Goal: Information Seeking & Learning: Learn about a topic

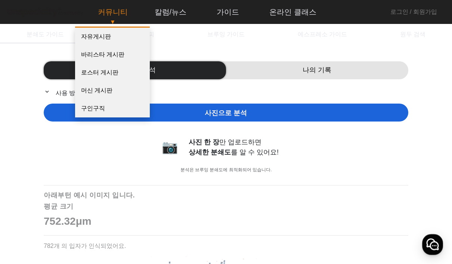
click at [116, 12] on link "커뮤니티" at bounding box center [113, 12] width 42 height 20
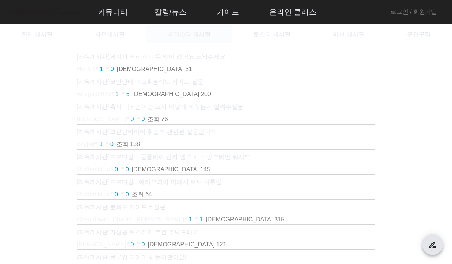
click at [177, 37] on span "바리스타 게시판" at bounding box center [188, 34] width 43 height 6
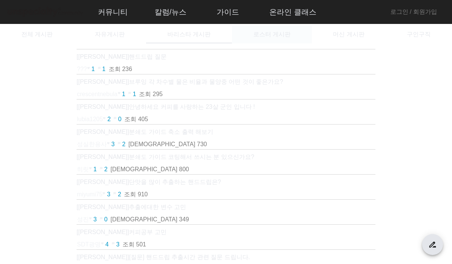
click at [273, 34] on span "로스터 게시판" at bounding box center [271, 34] width 37 height 6
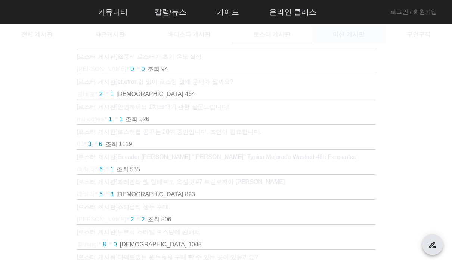
click at [345, 34] on span "머신 게시판" at bounding box center [348, 34] width 31 height 6
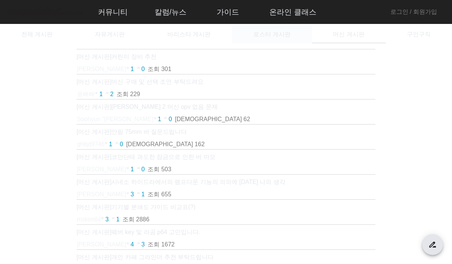
click at [266, 37] on span "로스터 게시판" at bounding box center [271, 34] width 37 height 6
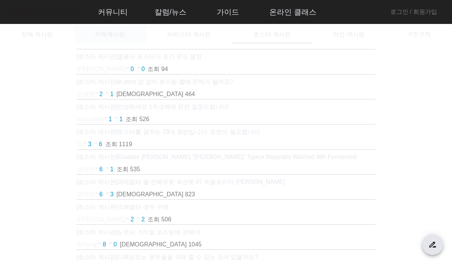
click at [110, 32] on span "자유게시판" at bounding box center [110, 34] width 30 height 6
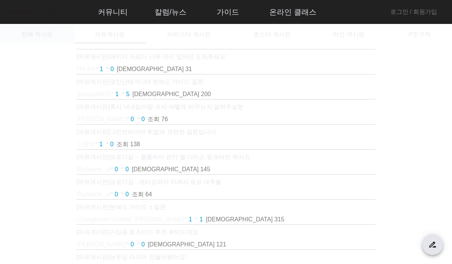
click at [42, 35] on span "전체 게시판" at bounding box center [36, 34] width 31 height 6
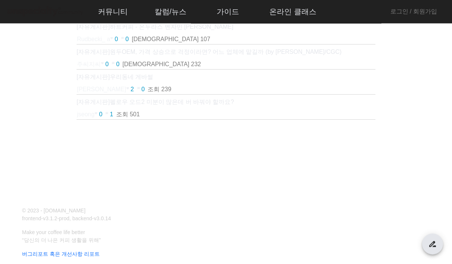
scroll to position [429, 0]
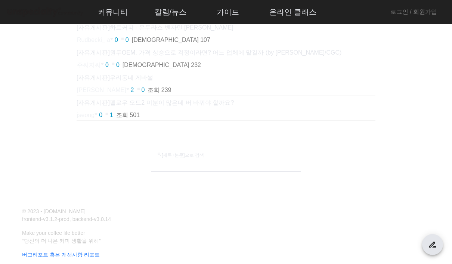
click at [220, 166] on input "search [제목+본문]으로 검색" at bounding box center [225, 163] width 137 height 9
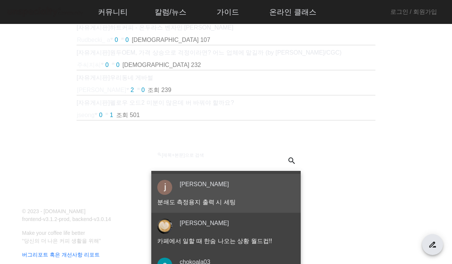
type input "*"
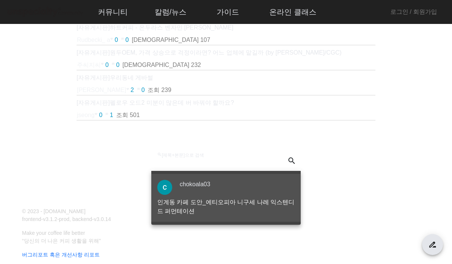
type input "*"
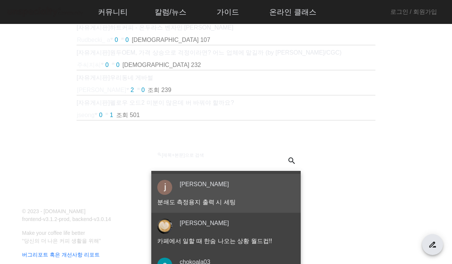
type input "*"
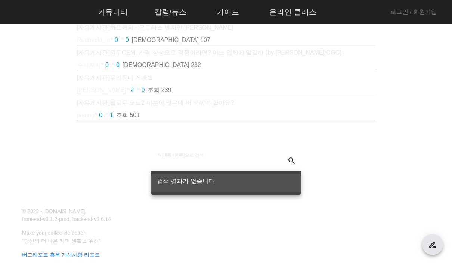
type input "***"
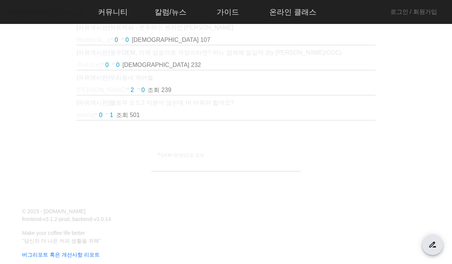
type input "*"
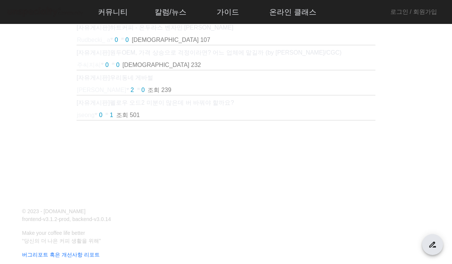
click at [166, 163] on mat-label "search [제목+본문]으로 검색" at bounding box center [188, 160] width 62 height 6
click at [166, 163] on input "search [제목+본문]으로 검색" at bounding box center [225, 163] width 137 height 9
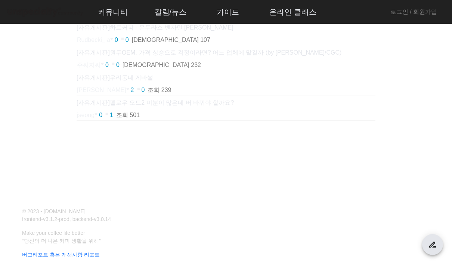
click at [225, 153] on div "search [제목+본문]으로 검색" at bounding box center [225, 160] width 137 height 21
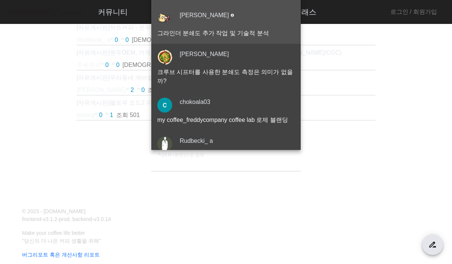
click at [208, 38] on div "[PERSON_NAME] account_circle 그라인더 분쇄도 추가 작업 및 기술적 분석" at bounding box center [225, 21] width 137 height 33
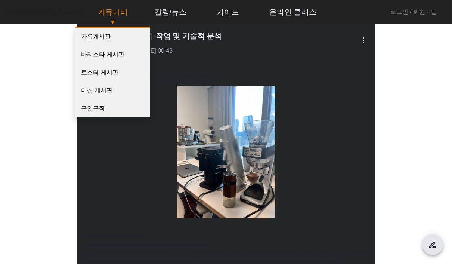
click at [111, 18] on p "▼" at bounding box center [112, 22] width 57 height 9
click at [100, 41] on link "자유게시판" at bounding box center [112, 37] width 75 height 18
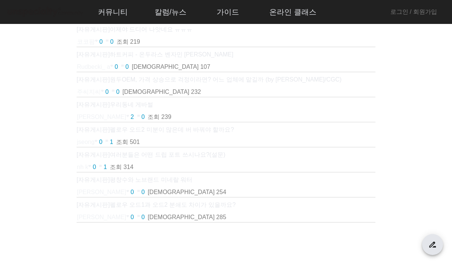
scroll to position [354, 0]
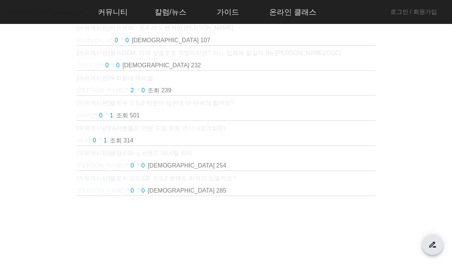
click at [221, 231] on div "search [제목+본문]으로 검색" at bounding box center [225, 235] width 137 height 21
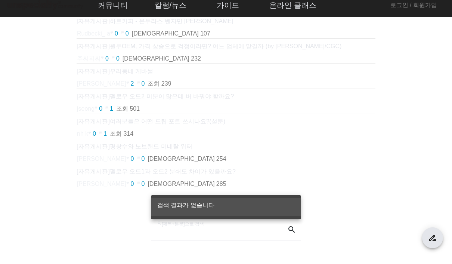
type input "*"
type input "***"
type input "*"
click at [252, 225] on div "search [제목+본문]으로 검색 *" at bounding box center [219, 235] width 124 height 21
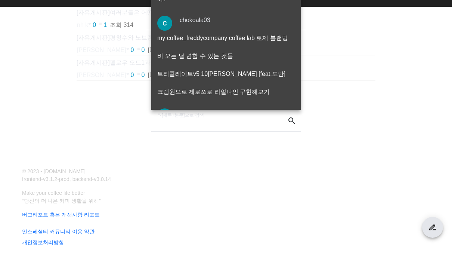
type input "***"
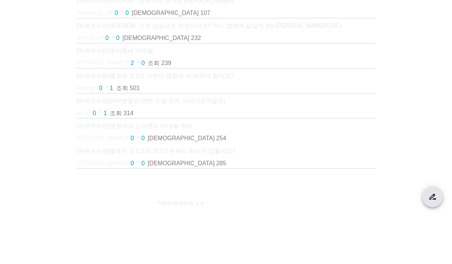
scroll to position [334, 0]
click at [368, 217] on span "다음 페이지" at bounding box center [363, 226] width 18 height 18
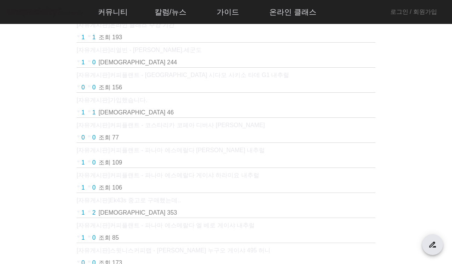
scroll to position [0, 0]
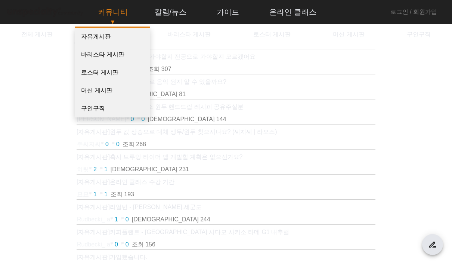
click at [111, 10] on link "커뮤니티" at bounding box center [113, 12] width 42 height 20
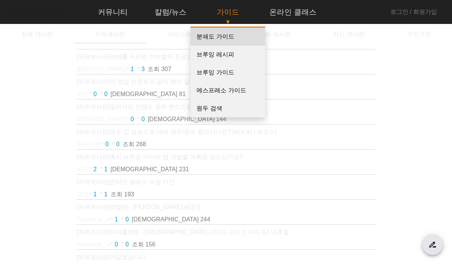
click at [214, 44] on link "분쇄도 가이드" at bounding box center [227, 37] width 75 height 18
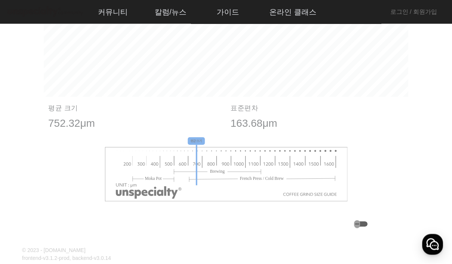
scroll to position [535, 0]
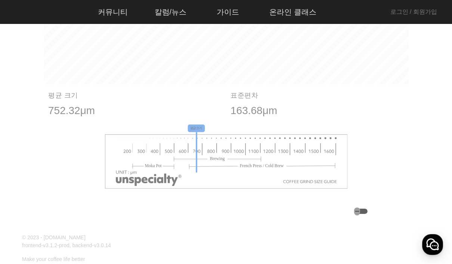
click at [239, 161] on image at bounding box center [226, 161] width 243 height 55
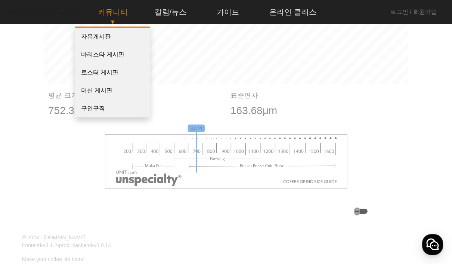
scroll to position [566, 0]
